Goal: Information Seeking & Learning: Learn about a topic

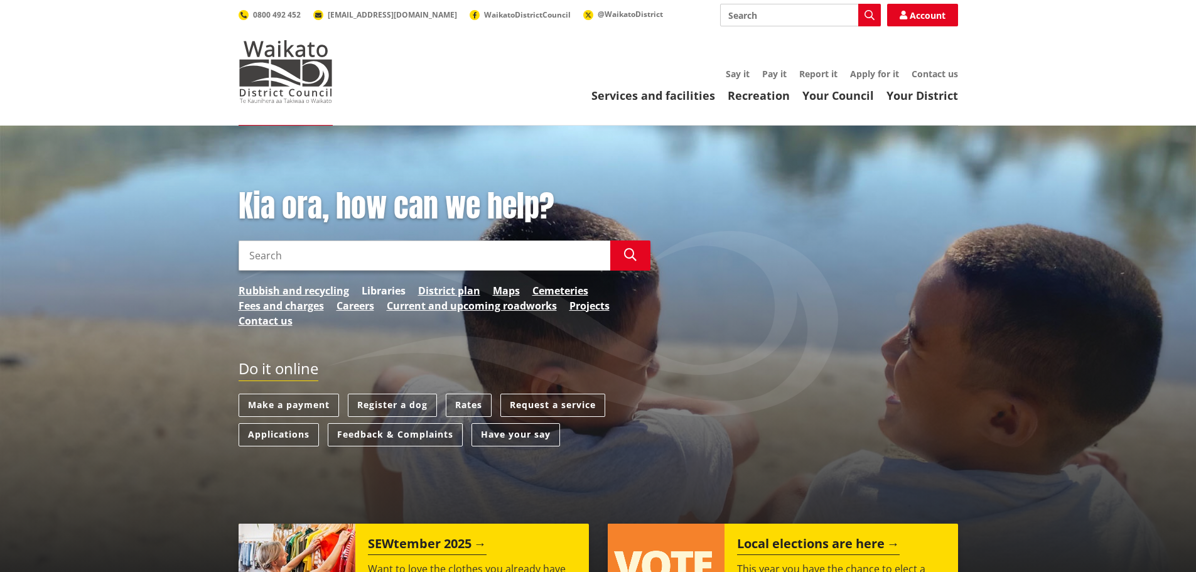
click at [379, 290] on link "Libraries" at bounding box center [384, 290] width 44 height 15
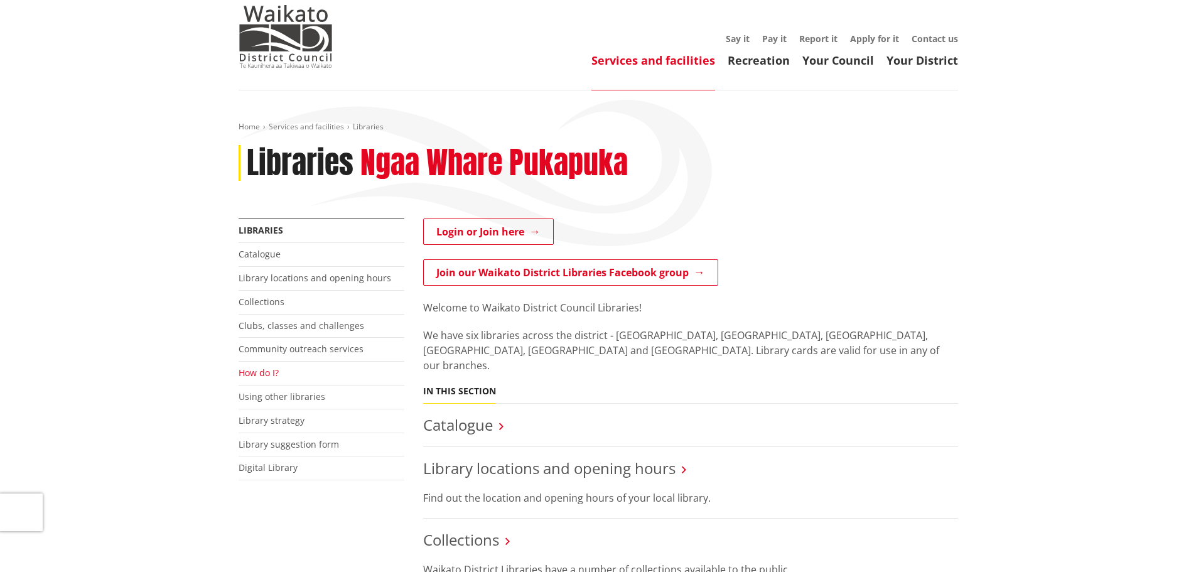
scroll to position [63, 0]
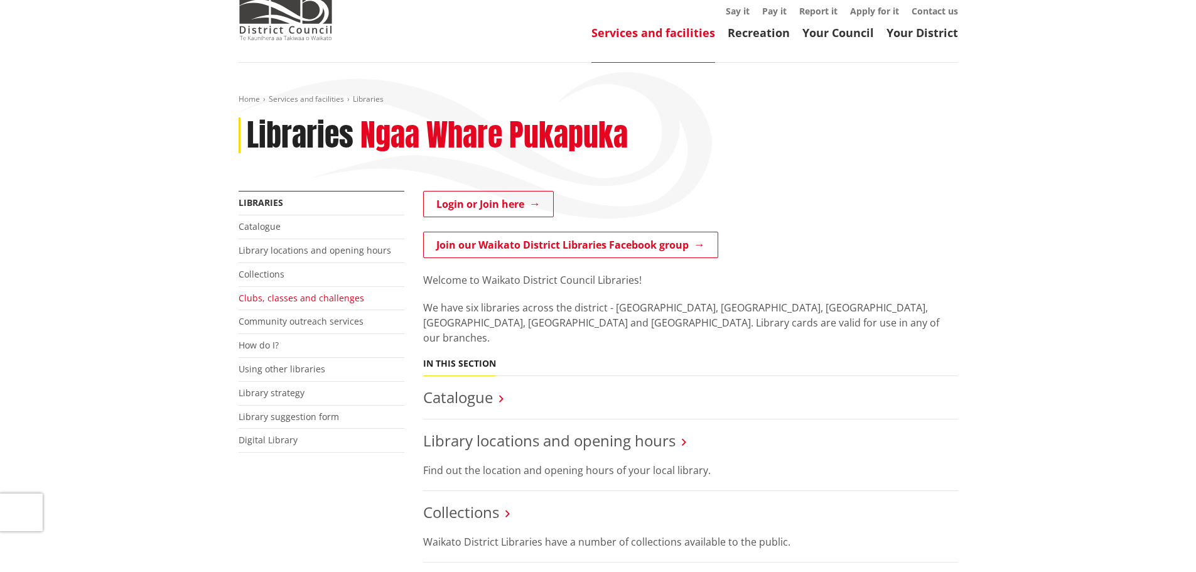
click at [276, 300] on link "Clubs, classes and challenges" at bounding box center [302, 298] width 126 height 12
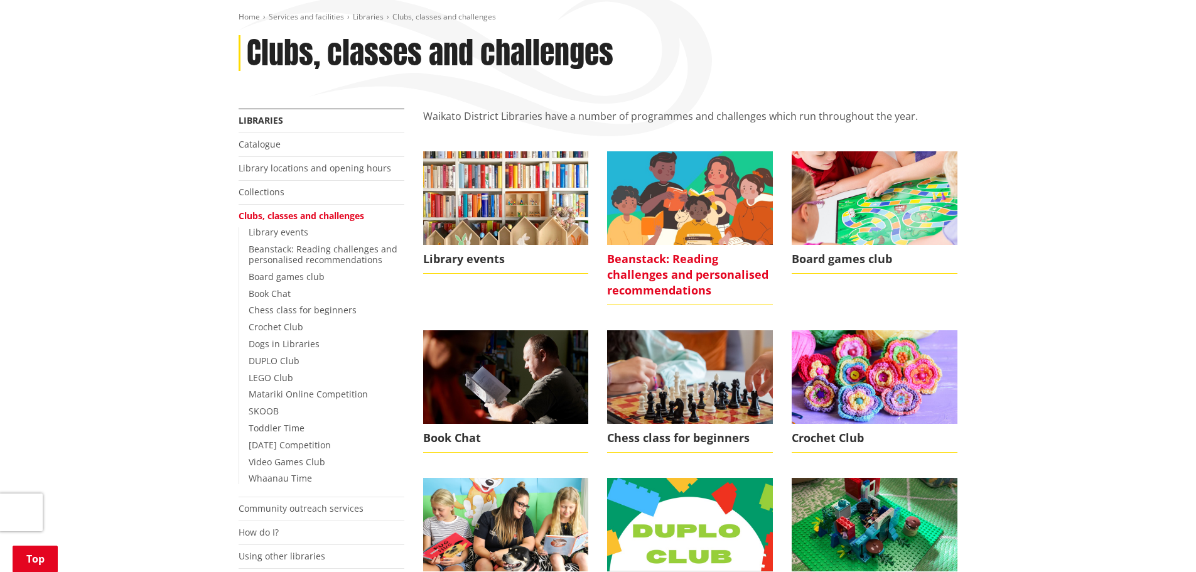
scroll to position [188, 0]
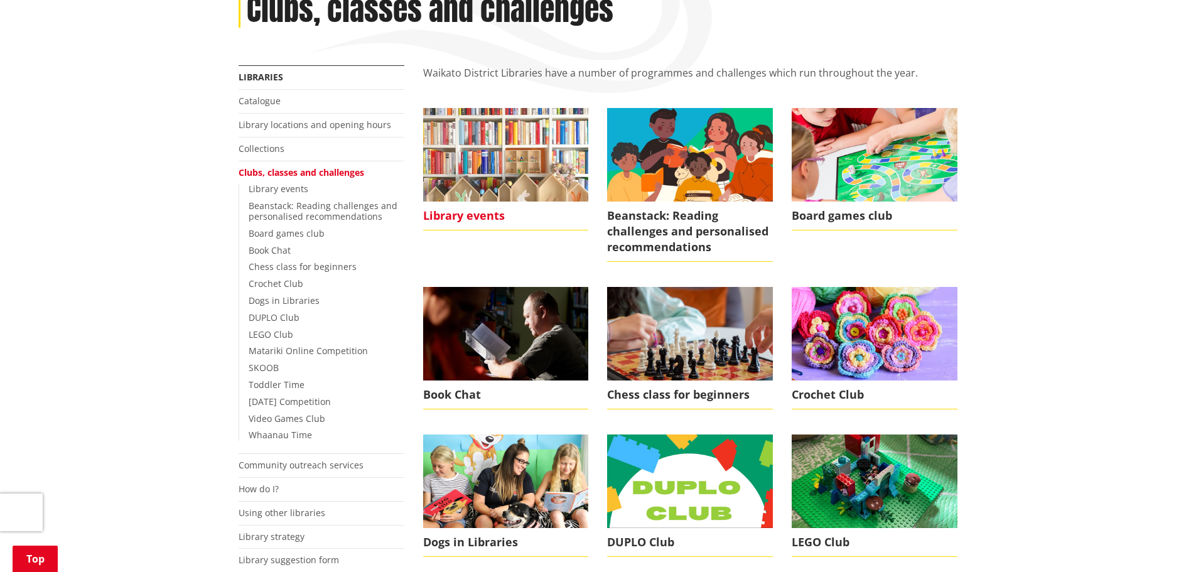
click at [466, 216] on span "Library events" at bounding box center [506, 215] width 166 height 29
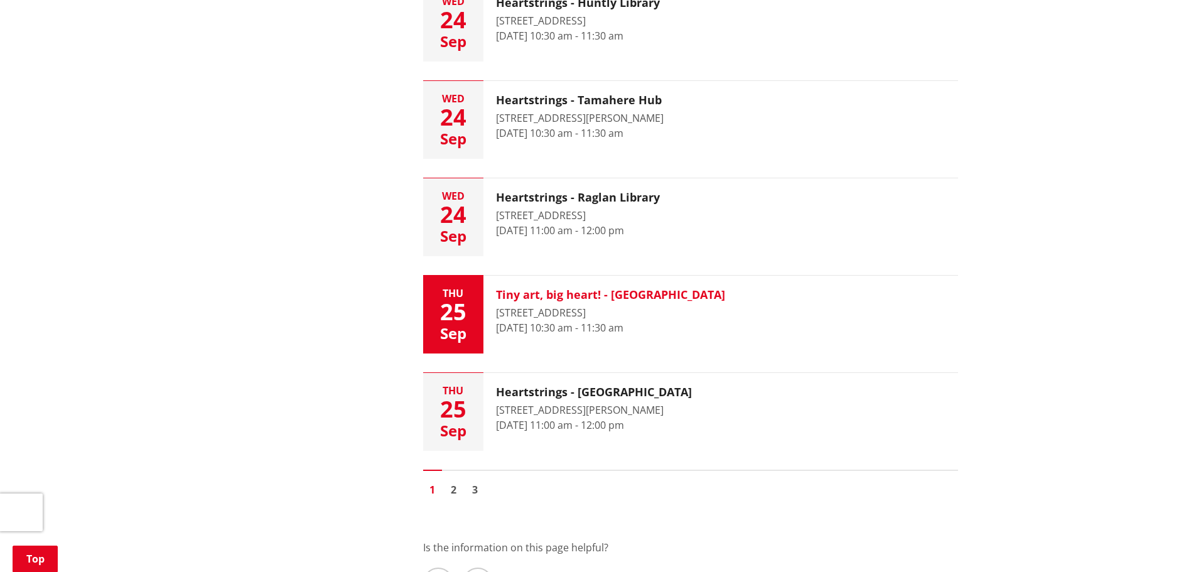
scroll to position [1820, 0]
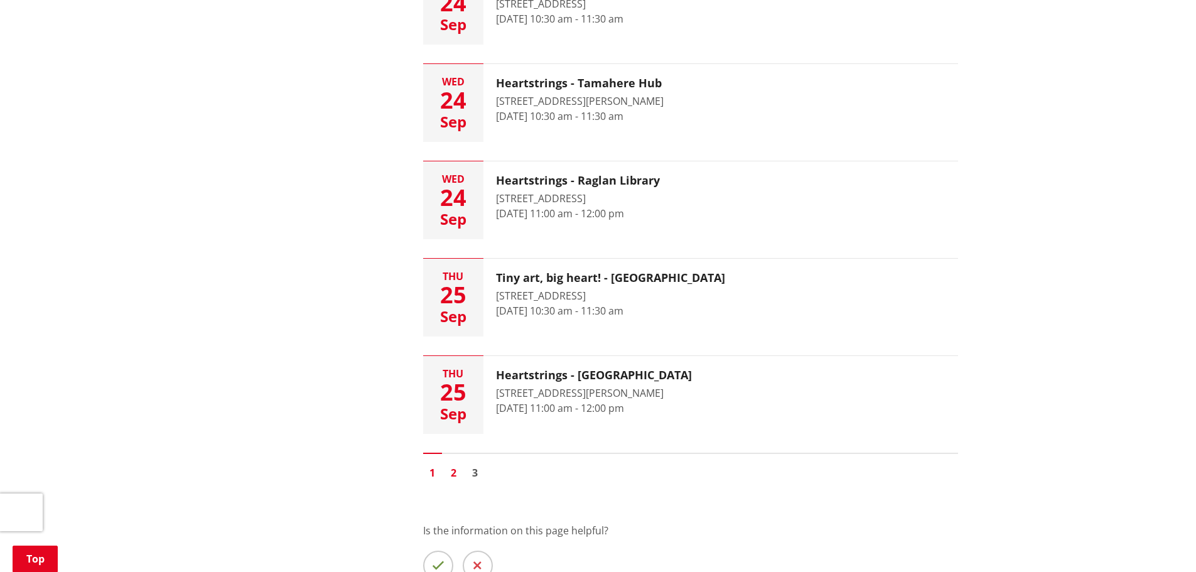
click at [454, 474] on link "2" at bounding box center [453, 472] width 19 height 19
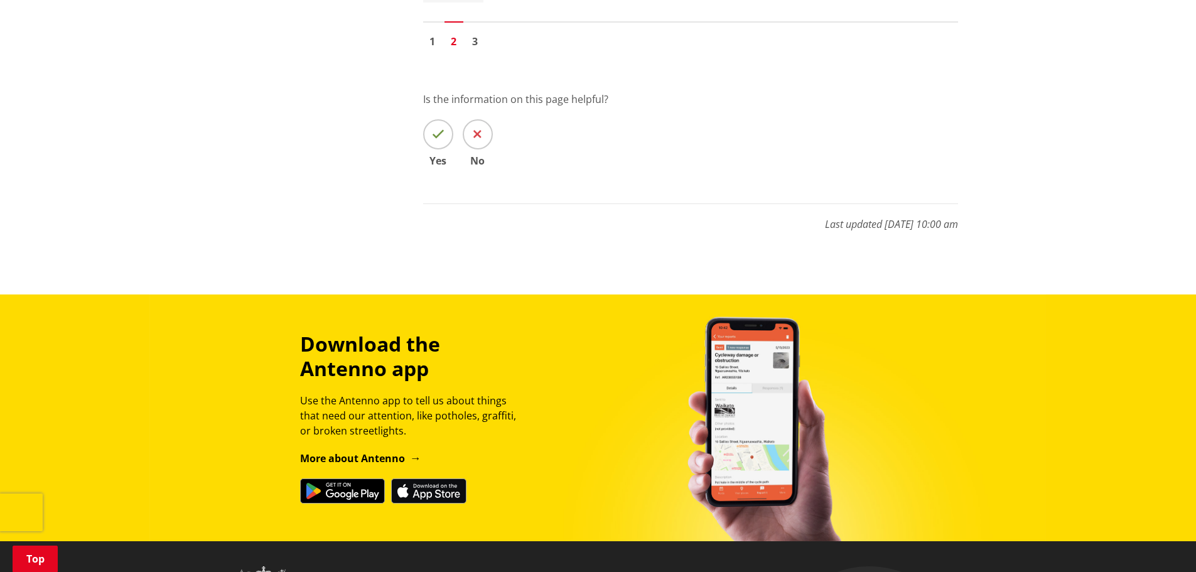
scroll to position [2260, 0]
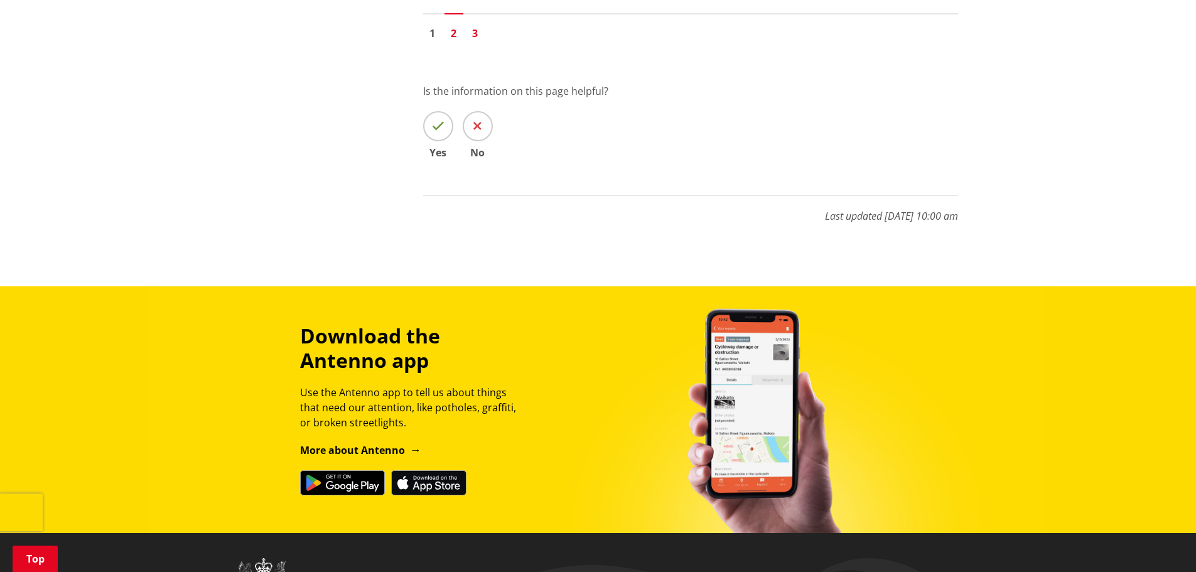
click at [473, 32] on link "3" at bounding box center [475, 33] width 19 height 19
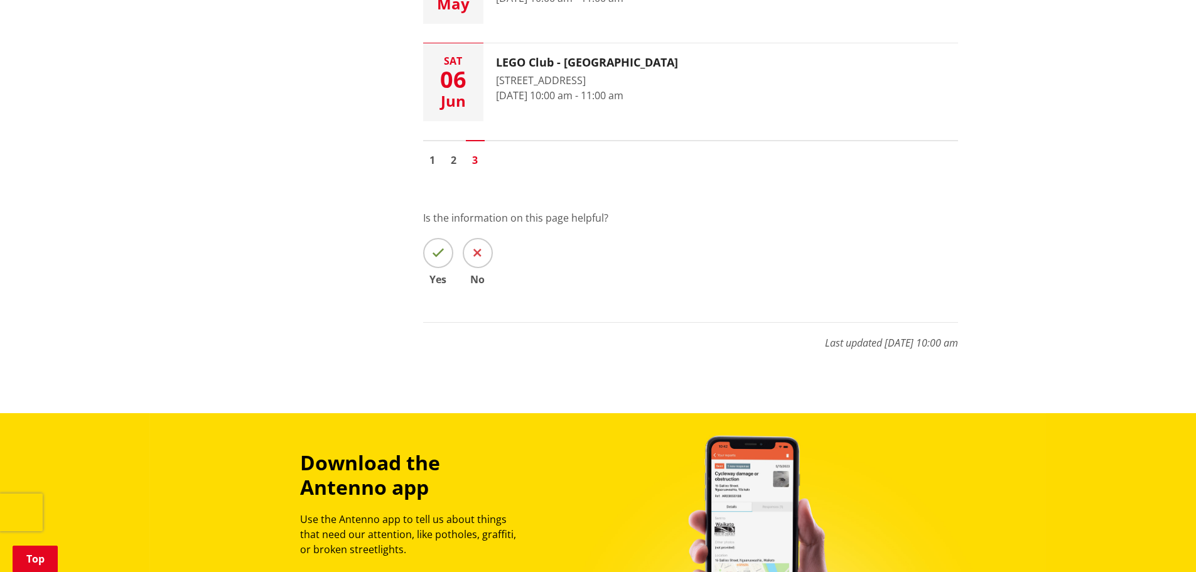
scroll to position [2134, 0]
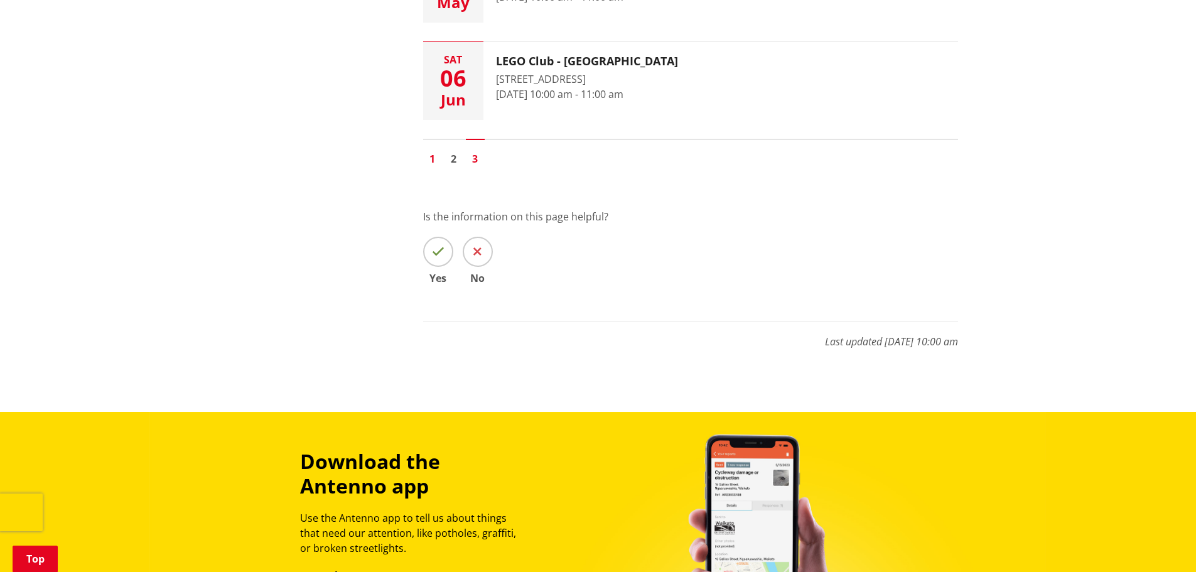
click at [435, 159] on link "1" at bounding box center [432, 158] width 19 height 19
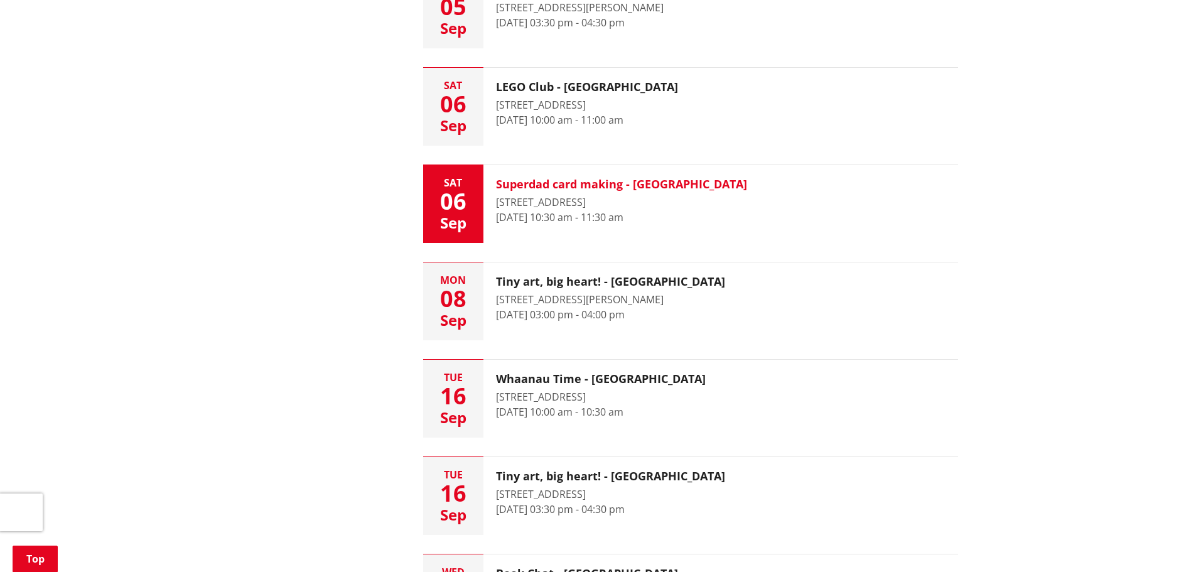
scroll to position [879, 0]
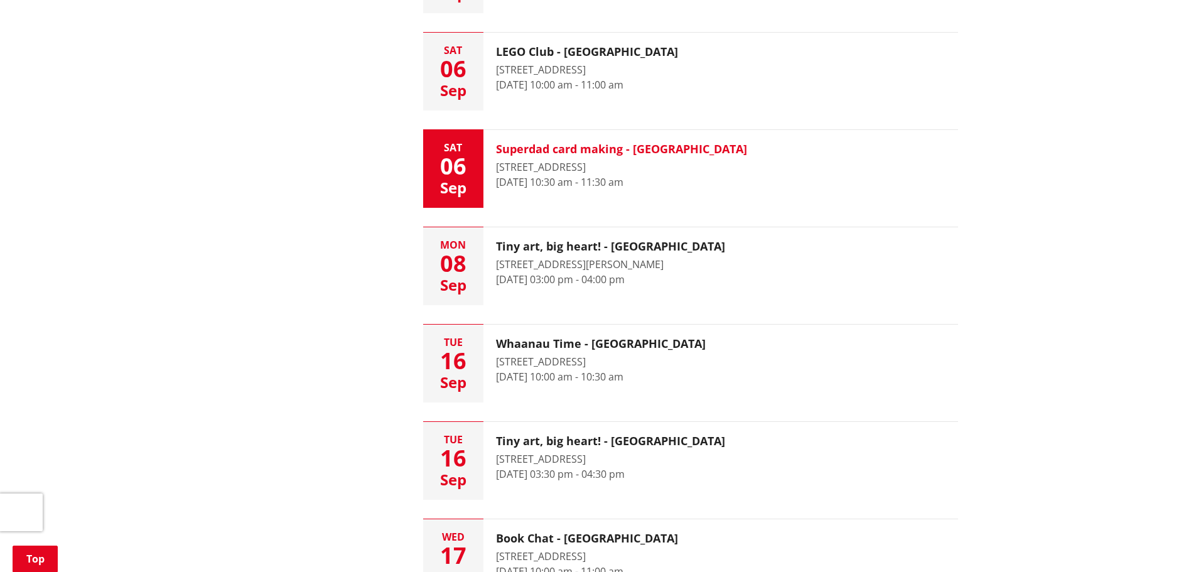
click at [582, 153] on h3 "Superdad card making - [GEOGRAPHIC_DATA]" at bounding box center [621, 149] width 251 height 14
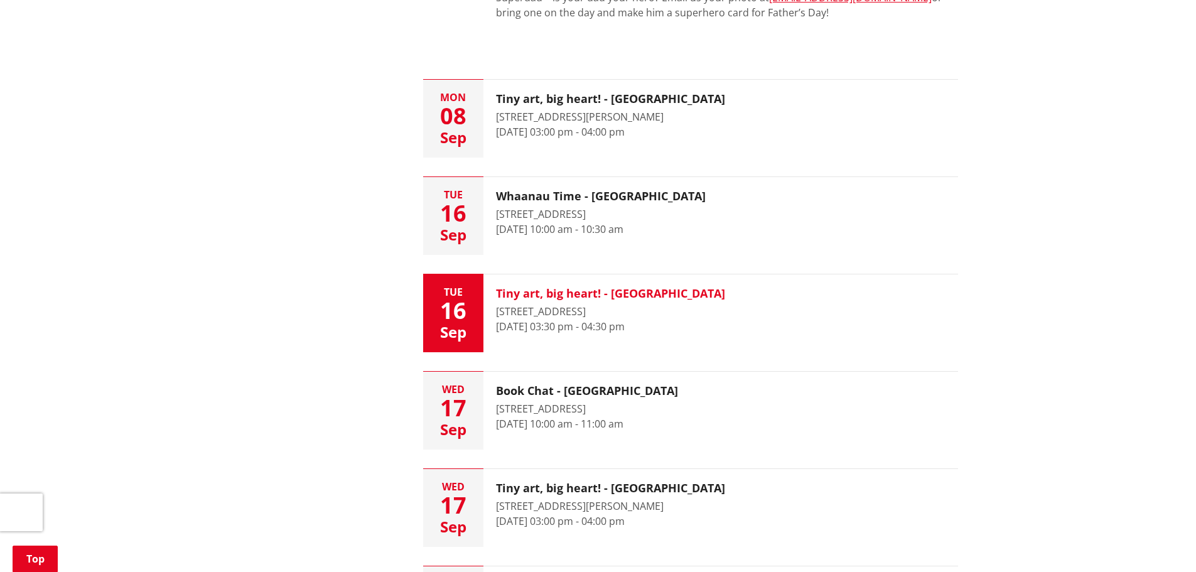
scroll to position [1193, 0]
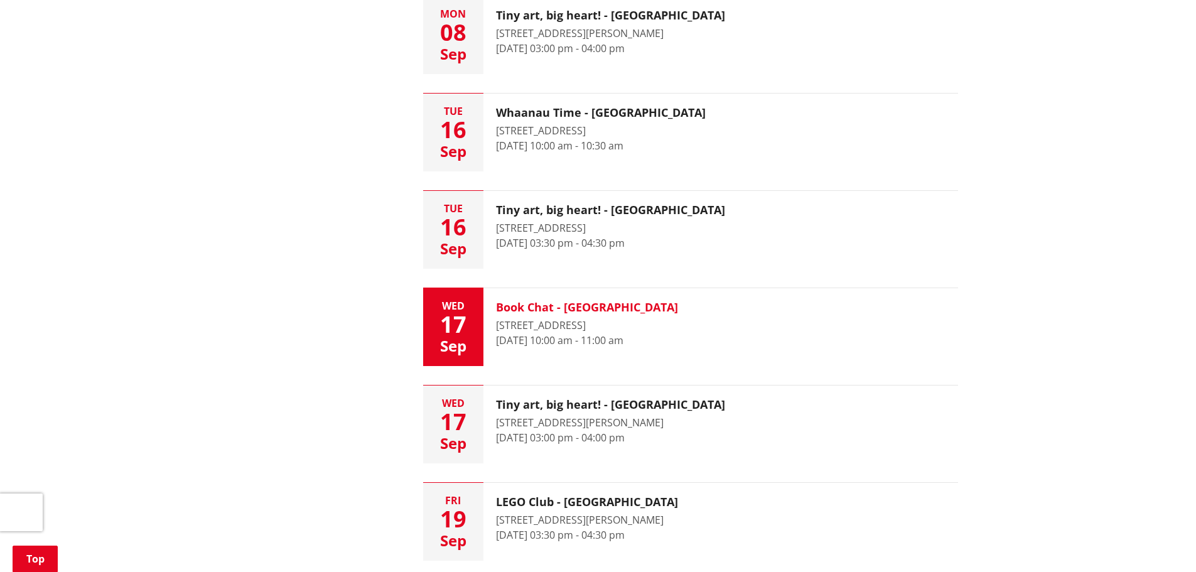
click at [554, 341] on time "[DATE] 10:00 am - 11:00 am" at bounding box center [559, 340] width 127 height 14
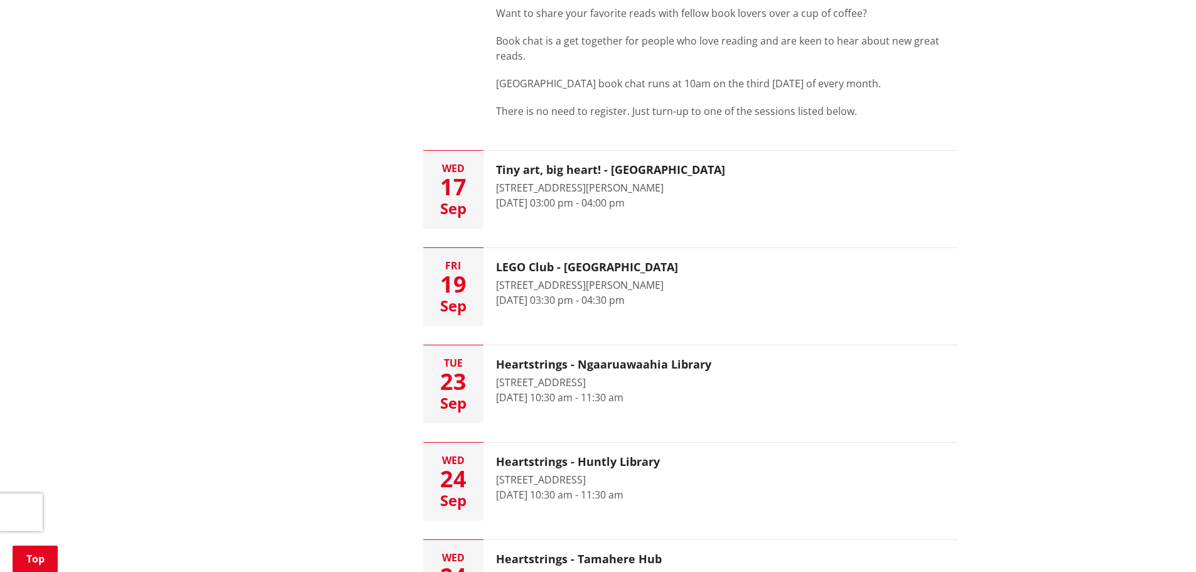
scroll to position [1569, 0]
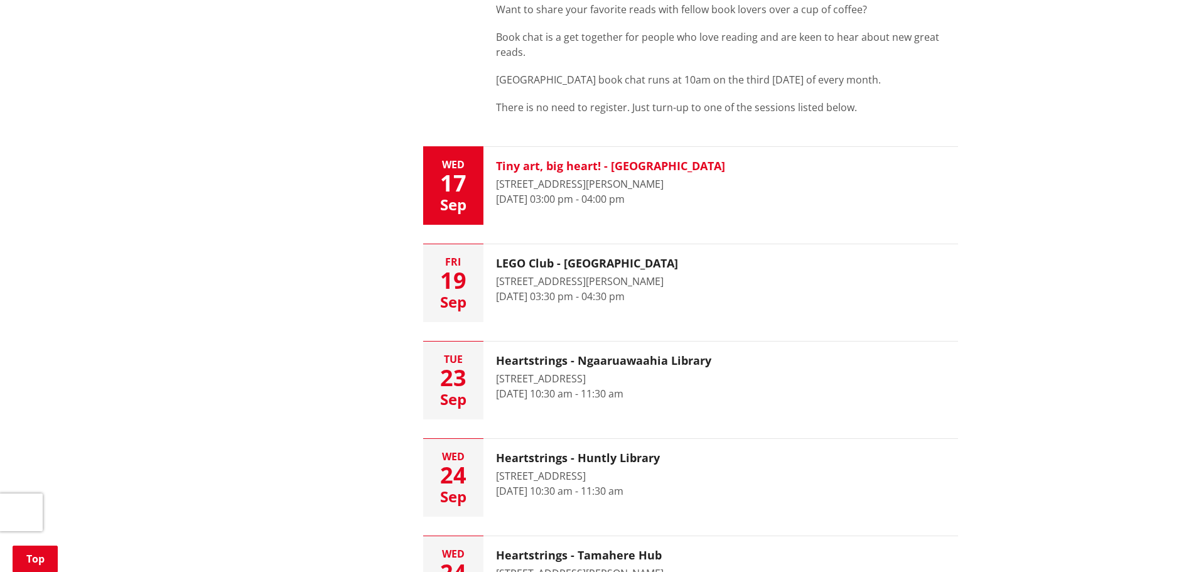
click at [574, 168] on h3 "Tiny art, big heart! - [GEOGRAPHIC_DATA]" at bounding box center [610, 166] width 229 height 14
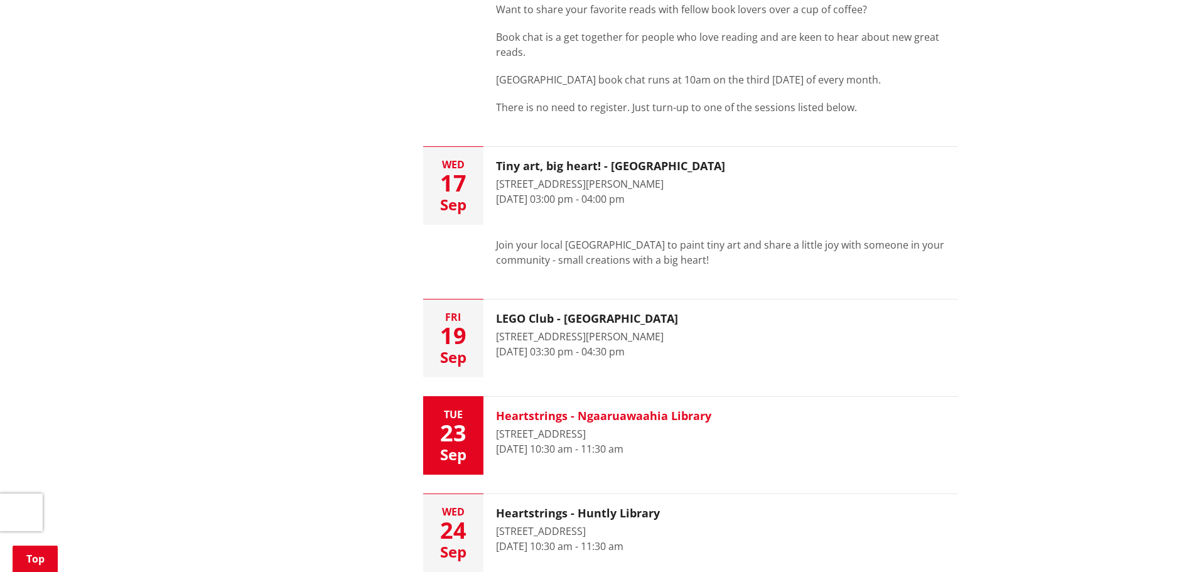
click at [576, 419] on h3 "Heartstrings - Ngaaruawaahia Library" at bounding box center [603, 416] width 215 height 14
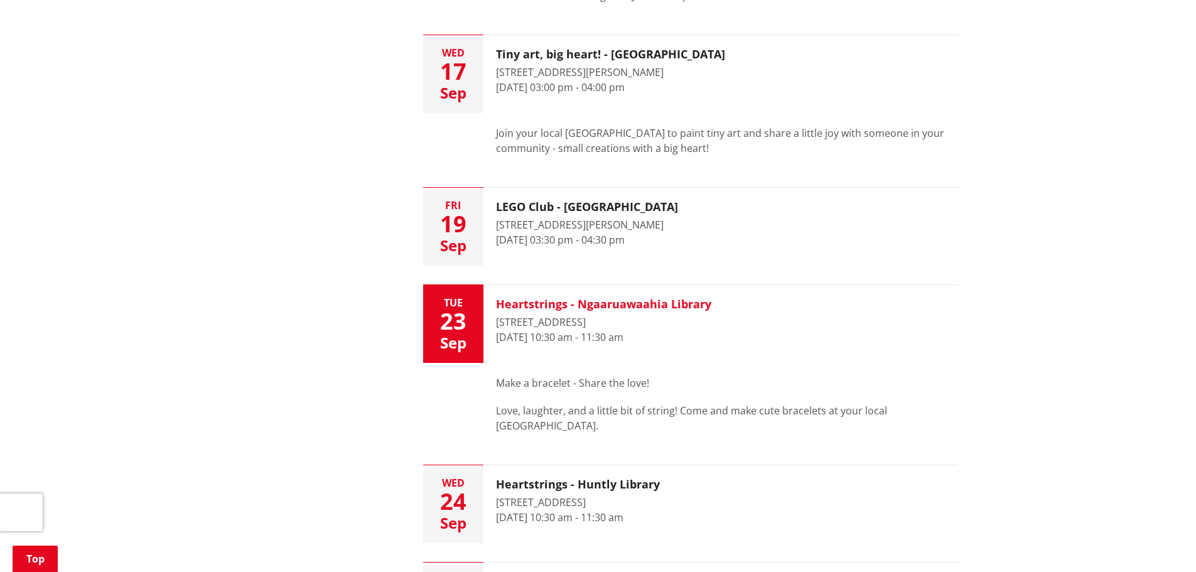
scroll to position [1820, 0]
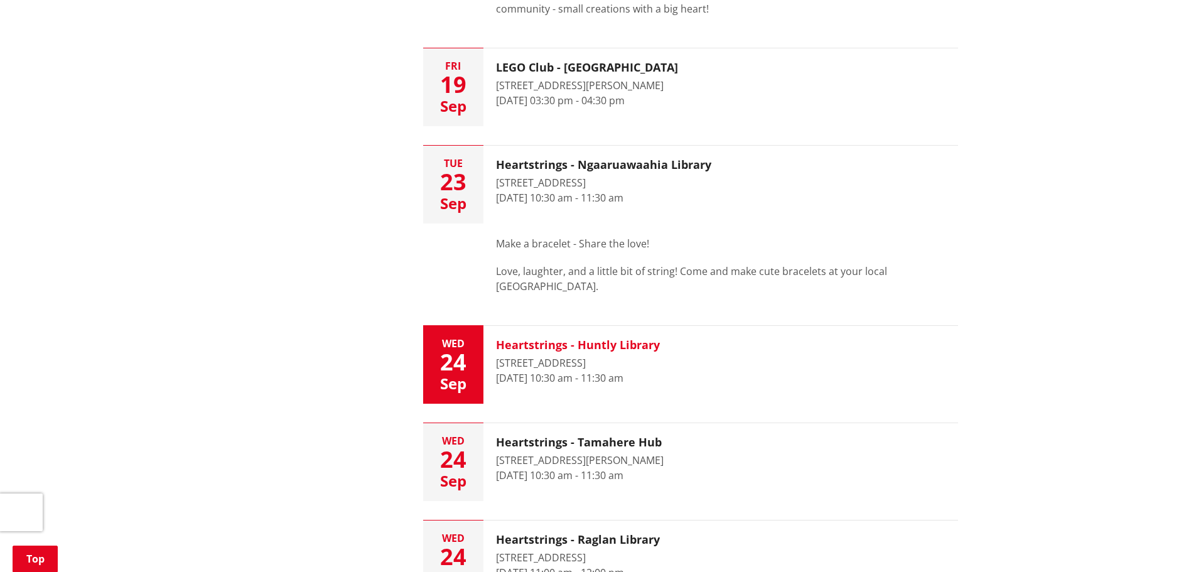
click at [587, 381] on time "[DATE] 10:30 am - 11:30 am" at bounding box center [559, 378] width 127 height 14
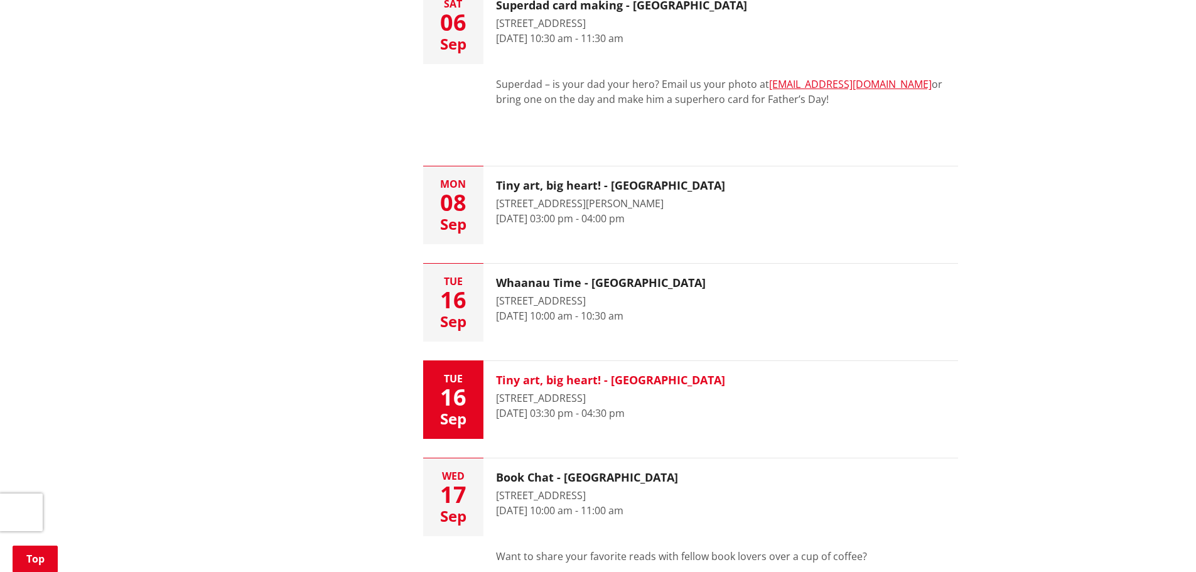
scroll to position [1004, 0]
